Goal: Transaction & Acquisition: Purchase product/service

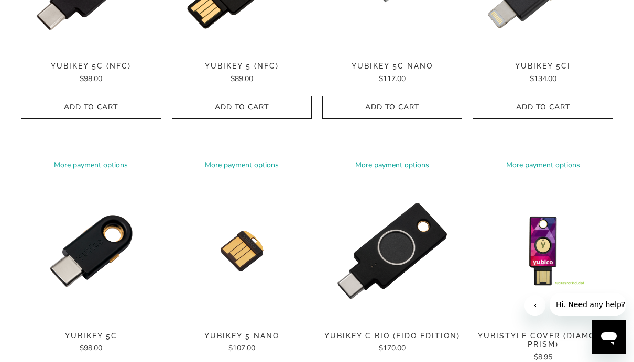
scroll to position [316, 0]
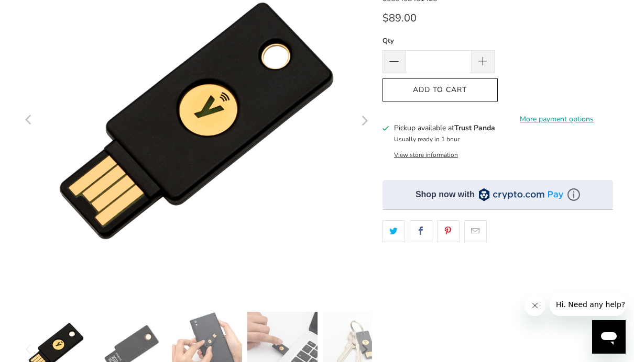
scroll to position [151, 0]
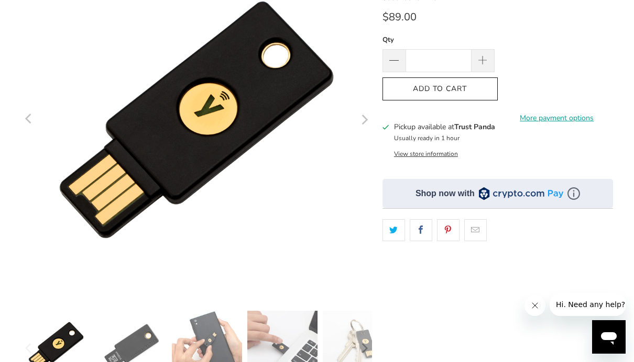
click at [362, 118] on icon "Next" at bounding box center [364, 119] width 10 height 211
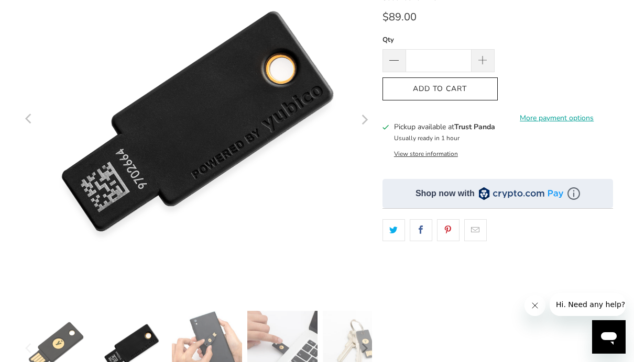
click at [366, 119] on icon "Next" at bounding box center [365, 120] width 6 height 10
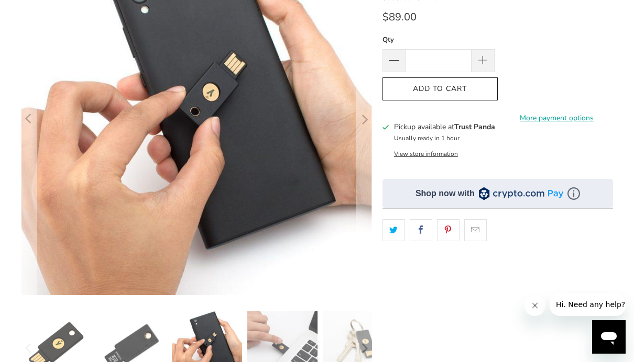
click at [366, 117] on icon "Next" at bounding box center [364, 119] width 10 height 211
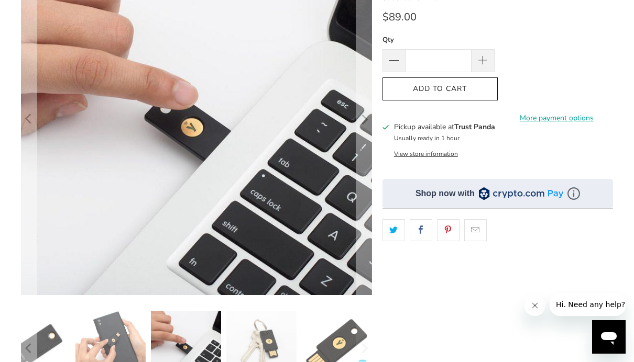
click at [365, 120] on icon "Next" at bounding box center [364, 119] width 10 height 211
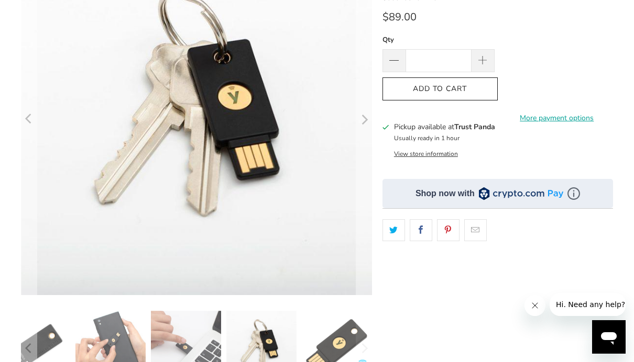
click at [367, 120] on icon "Next" at bounding box center [365, 120] width 6 height 10
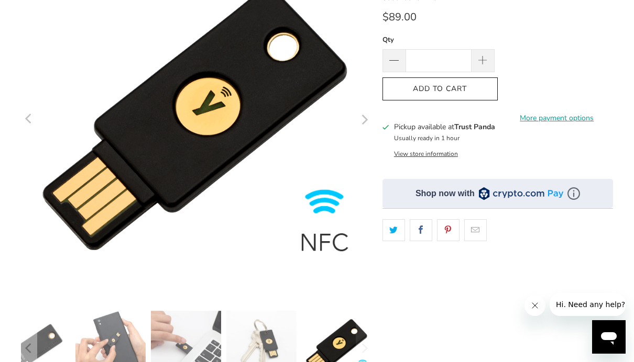
click at [369, 123] on icon "Next" at bounding box center [364, 119] width 10 height 211
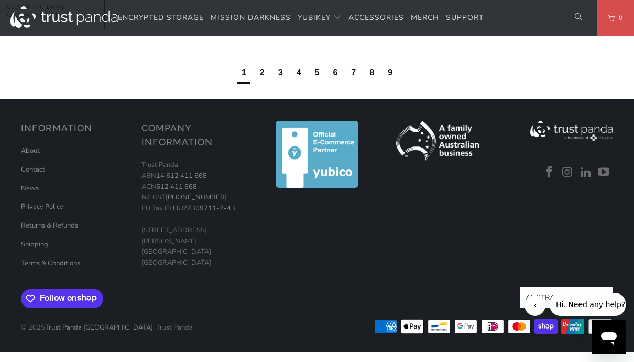
scroll to position [1180, 0]
click at [391, 79] on div "9" at bounding box center [390, 73] width 5 height 12
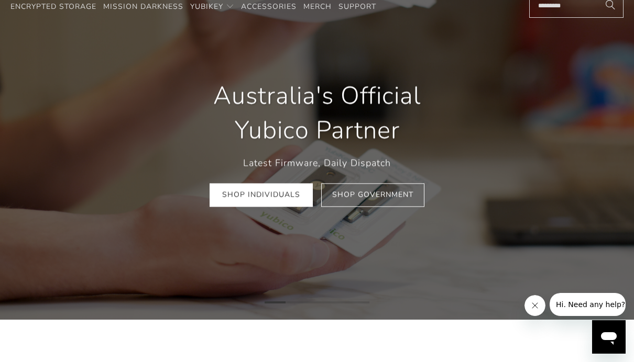
scroll to position [0, 110]
click at [288, 193] on link "Shop Individuals" at bounding box center [260, 196] width 103 height 24
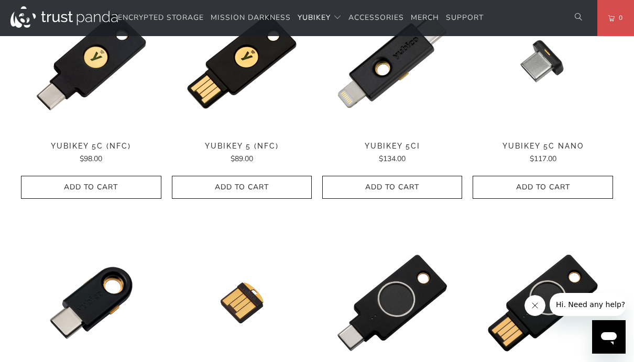
scroll to position [446, 0]
